Goal: Task Accomplishment & Management: Manage account settings

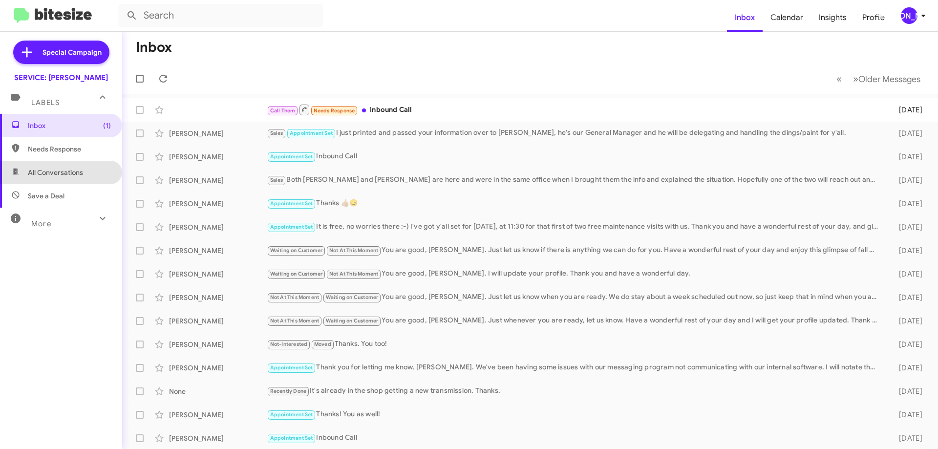
click at [68, 175] on span "All Conversations" at bounding box center [55, 173] width 55 height 10
type input "in:all-conversations"
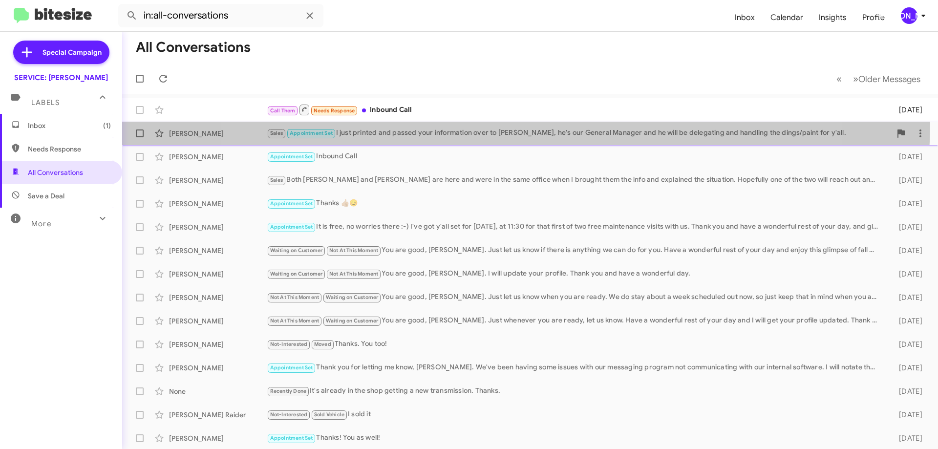
click at [513, 122] on span "[PERSON_NAME] Sales Appointment Set I just printed and passed your information …" at bounding box center [530, 133] width 816 height 23
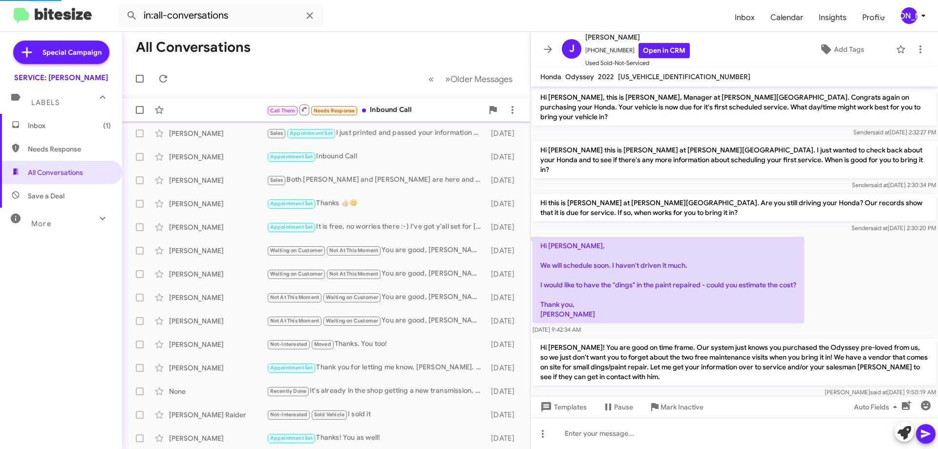
scroll to position [256, 0]
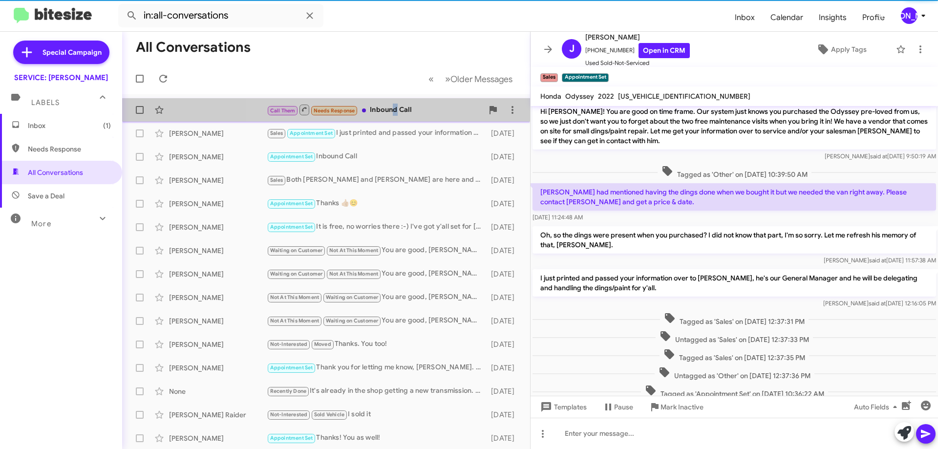
click at [393, 106] on div "Call Them Needs Response Inbound Call" at bounding box center [375, 110] width 216 height 12
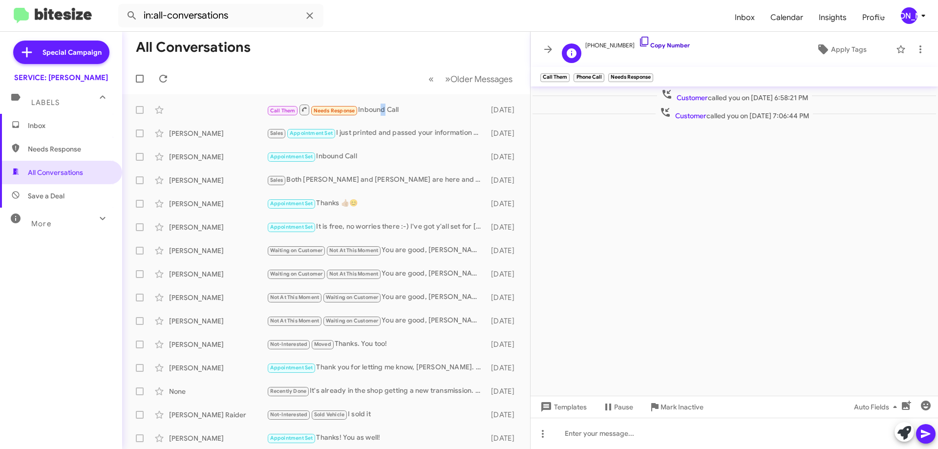
click at [660, 46] on link "Copy Number" at bounding box center [664, 45] width 51 height 7
click at [920, 41] on button at bounding box center [921, 50] width 20 height 20
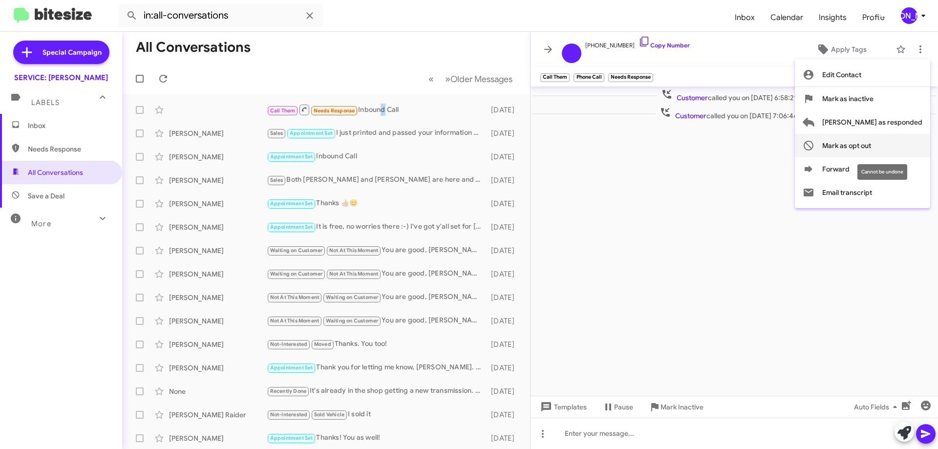
click at [871, 144] on span "Mark as opt out" at bounding box center [846, 145] width 49 height 23
